Goal: Information Seeking & Learning: Learn about a topic

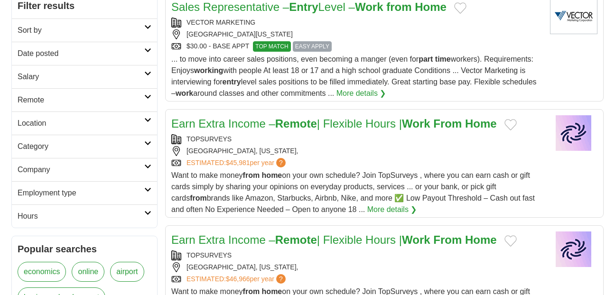
scroll to position [158, 0]
drag, startPoint x: 0, startPoint y: 0, endPoint x: 371, endPoint y: 151, distance: 400.6
click at [371, 151] on div "COCONUT CREEK, FLORIDA," at bounding box center [356, 151] width 371 height 10
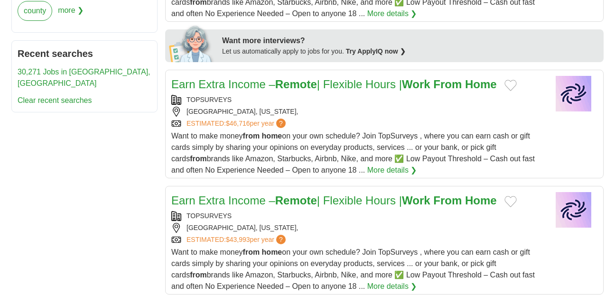
scroll to position [471, 0]
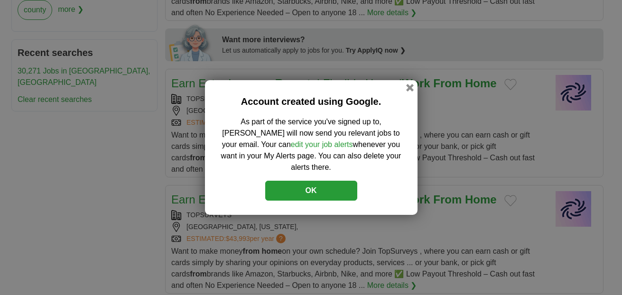
click at [314, 190] on button "OK" at bounding box center [311, 191] width 92 height 20
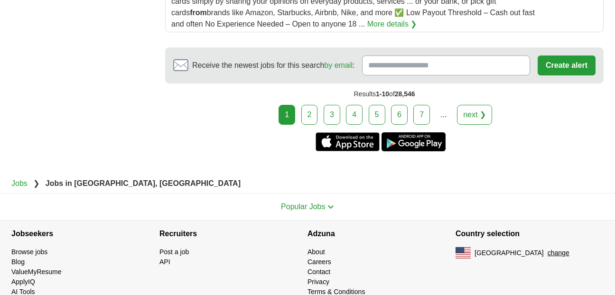
scroll to position [1363, 0]
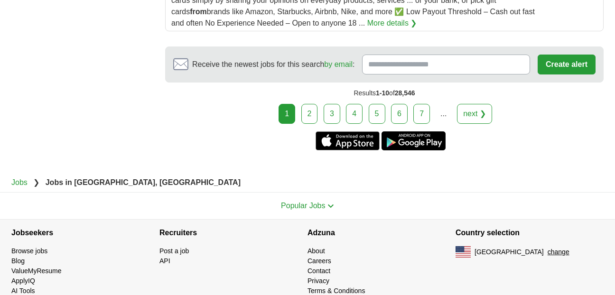
click at [472, 104] on link "next ❯" at bounding box center [474, 114] width 35 height 20
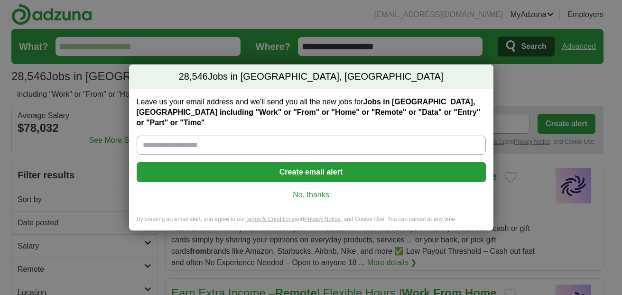
click at [144, 140] on input "Leave us your email address and we'll send you all the new jobs for Jobs in For…" at bounding box center [311, 145] width 349 height 19
click at [313, 265] on div "28,546 Jobs in Fort Lauderdale, FL Leave us your email address and we'll send y…" at bounding box center [311, 147] width 622 height 295
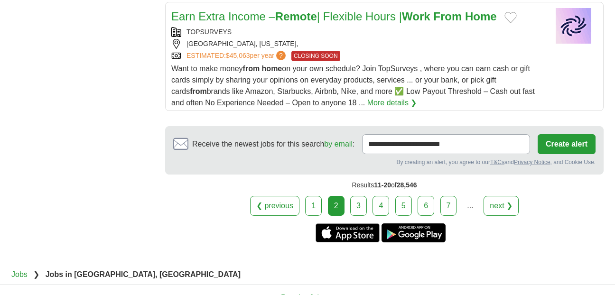
scroll to position [1402, 0]
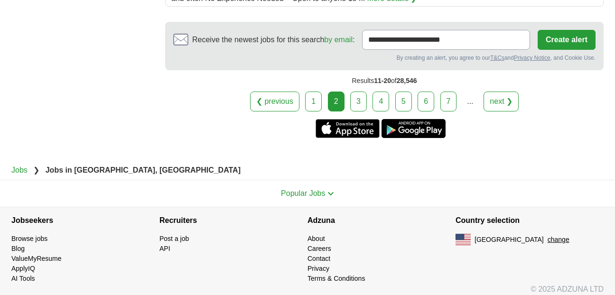
click at [472, 32] on input "**********" at bounding box center [446, 40] width 168 height 20
type input "*"
type input "**********"
click at [500, 94] on link "next ❯" at bounding box center [501, 102] width 35 height 20
